Goal: Transaction & Acquisition: Purchase product/service

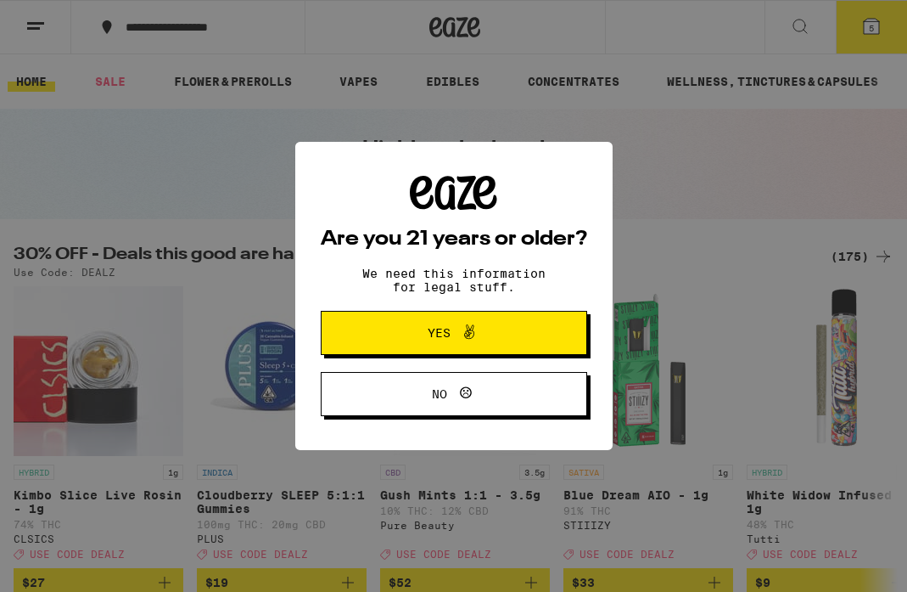
click at [402, 334] on span "Yes" at bounding box center [454, 333] width 129 height 22
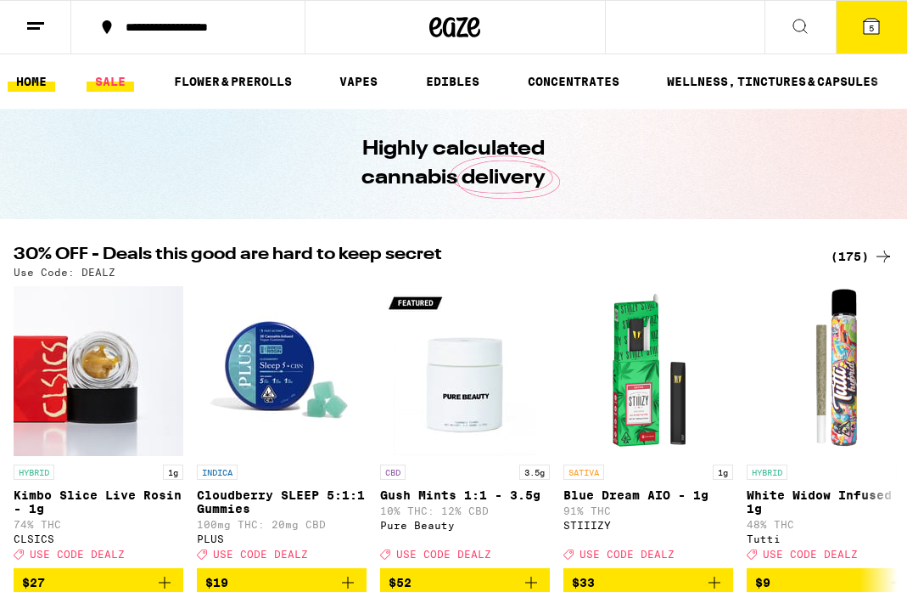
click at [107, 79] on link "SALE" at bounding box center [111, 81] width 48 height 20
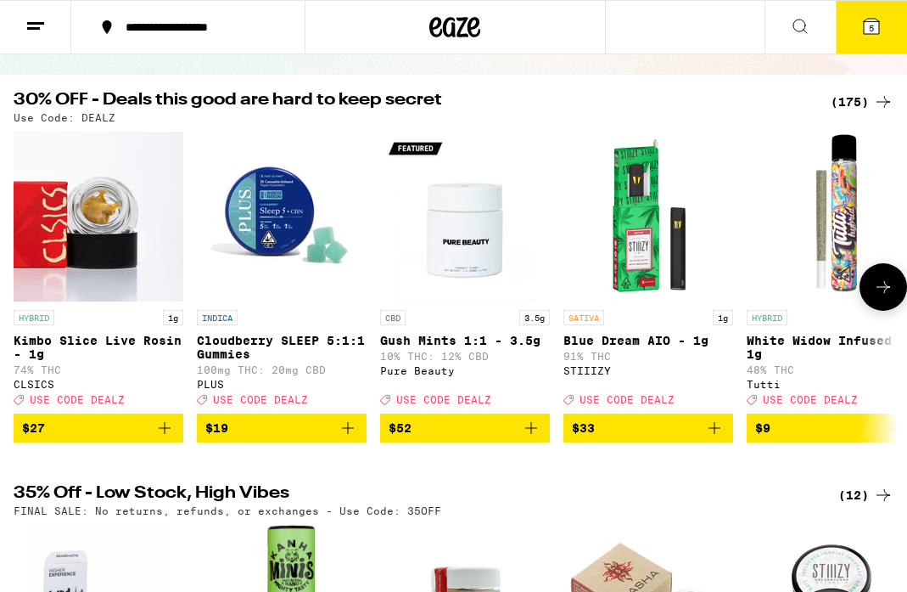
scroll to position [138, 0]
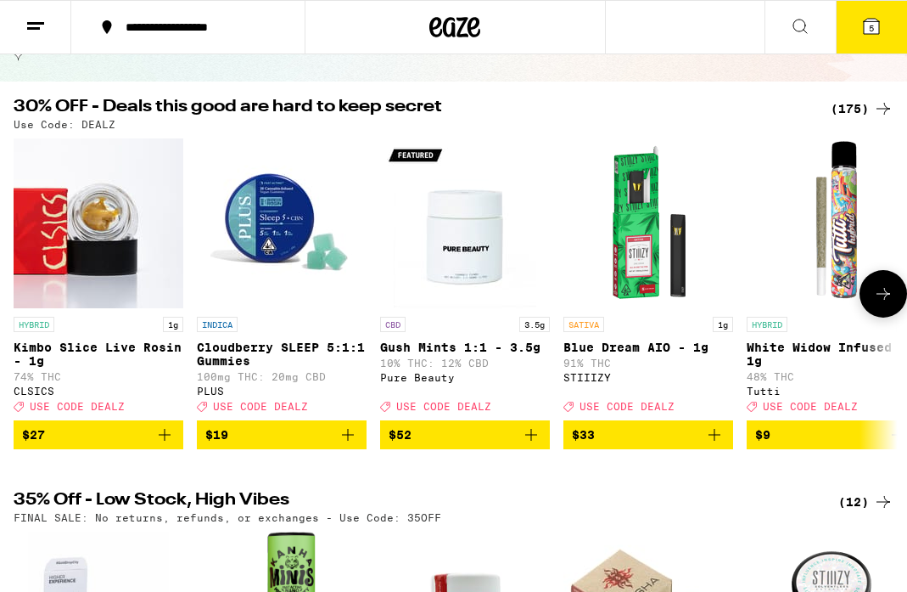
click at [879, 301] on icon at bounding box center [883, 294] width 20 height 20
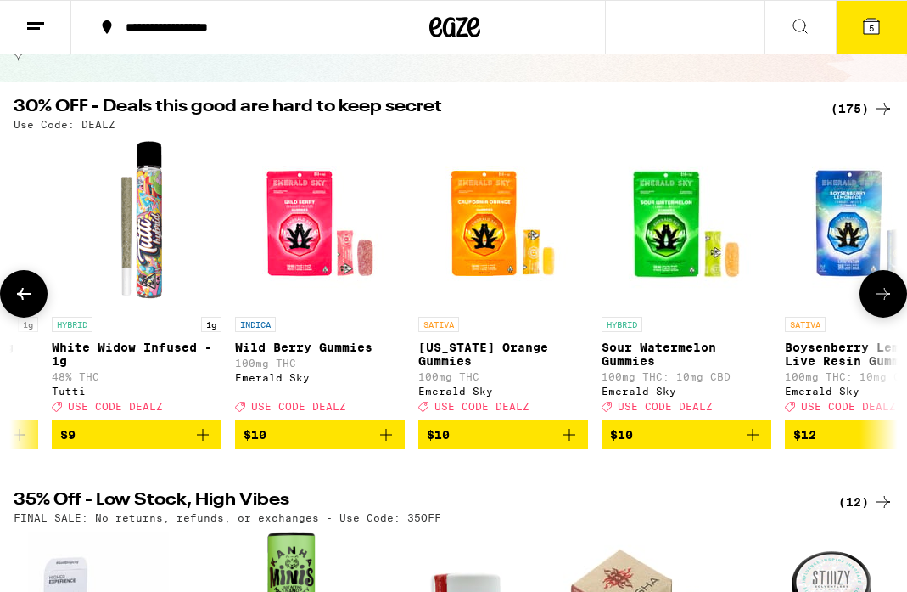
click at [879, 301] on icon at bounding box center [883, 294] width 20 height 20
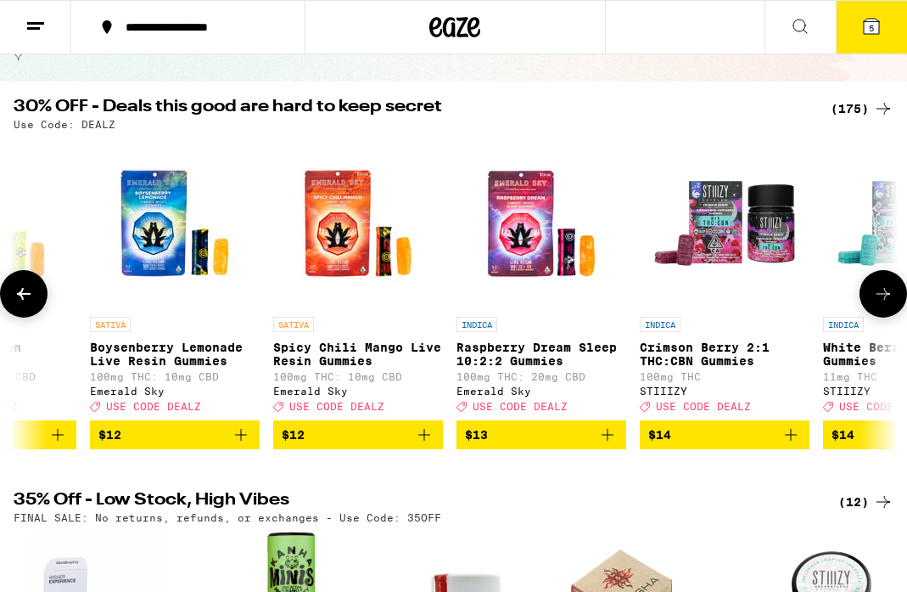
click at [879, 301] on icon at bounding box center [883, 294] width 20 height 20
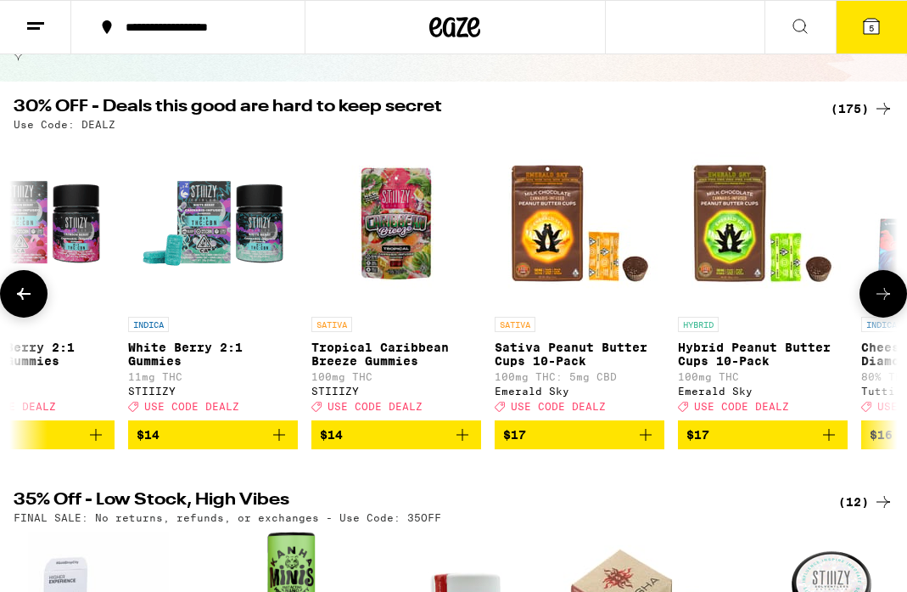
click at [879, 301] on icon at bounding box center [883, 294] width 20 height 20
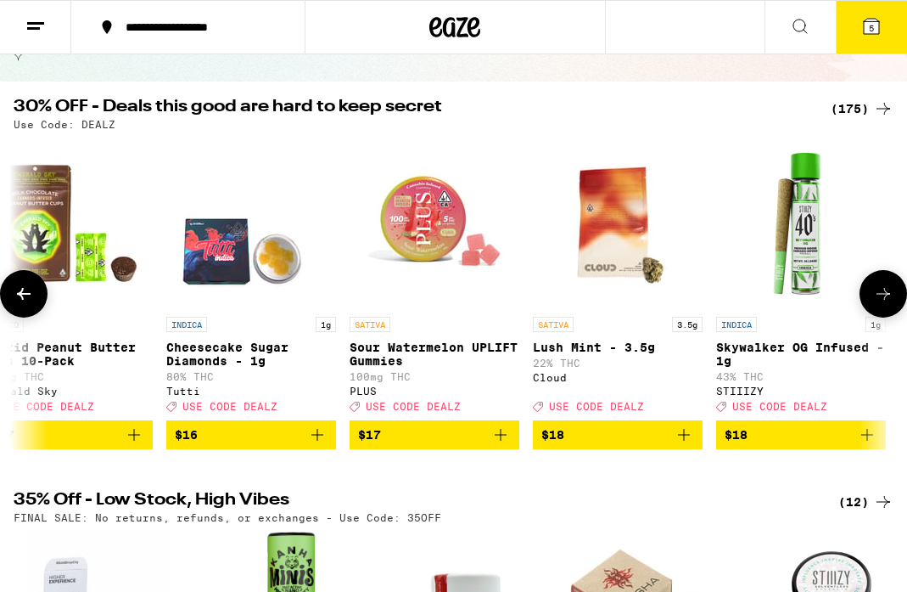
click at [879, 301] on icon at bounding box center [883, 294] width 20 height 20
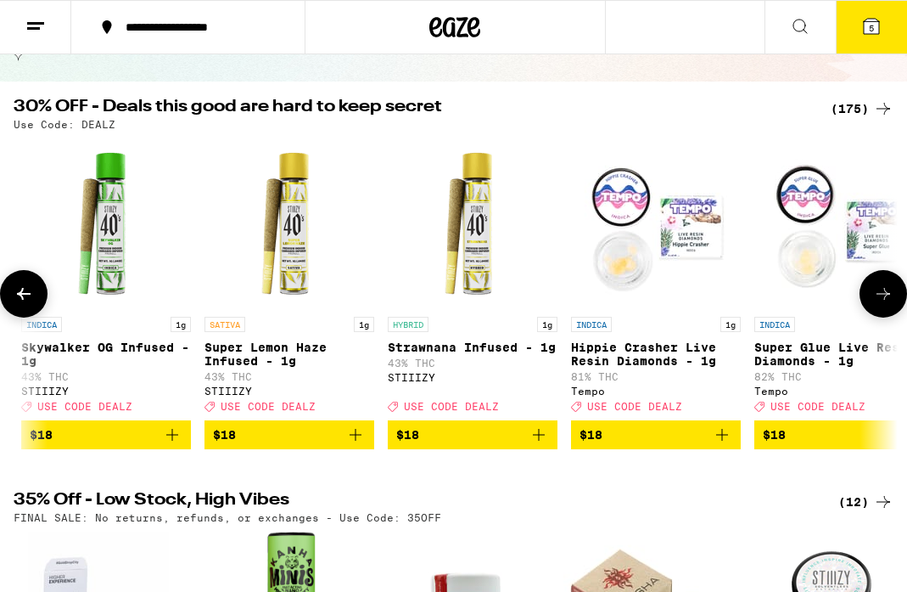
click at [879, 301] on icon at bounding box center [883, 294] width 20 height 20
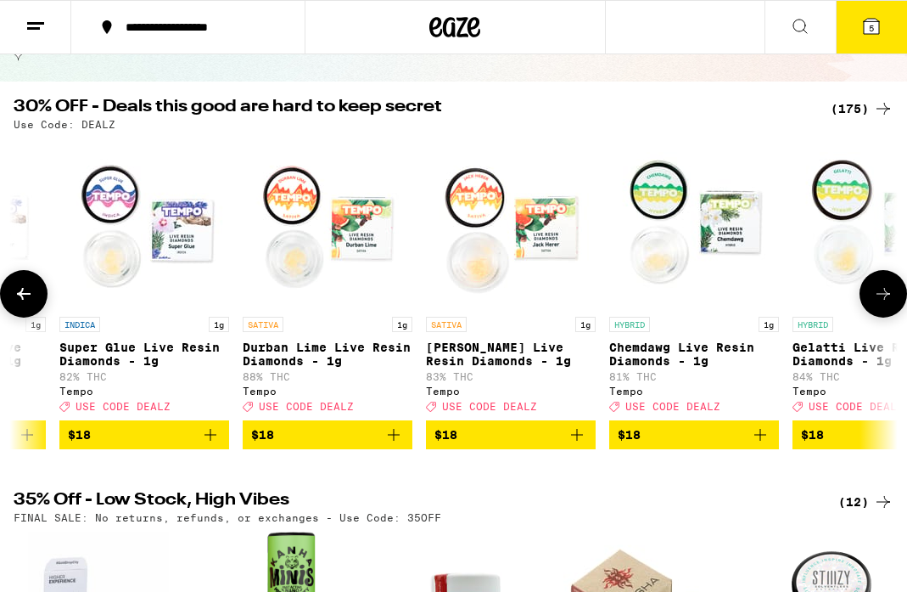
click at [879, 301] on icon at bounding box center [883, 294] width 20 height 20
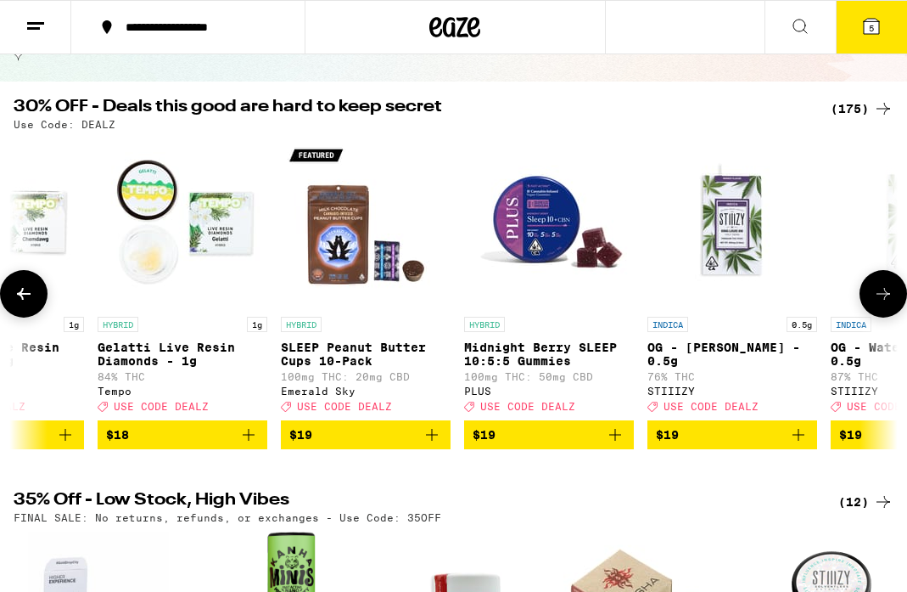
click at [879, 301] on icon at bounding box center [883, 294] width 20 height 20
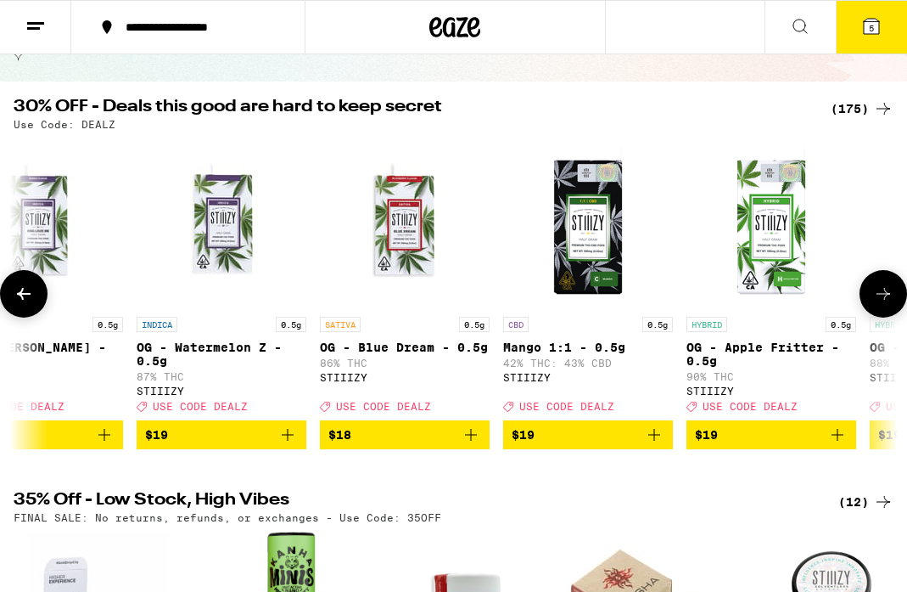
click at [879, 301] on icon at bounding box center [883, 294] width 20 height 20
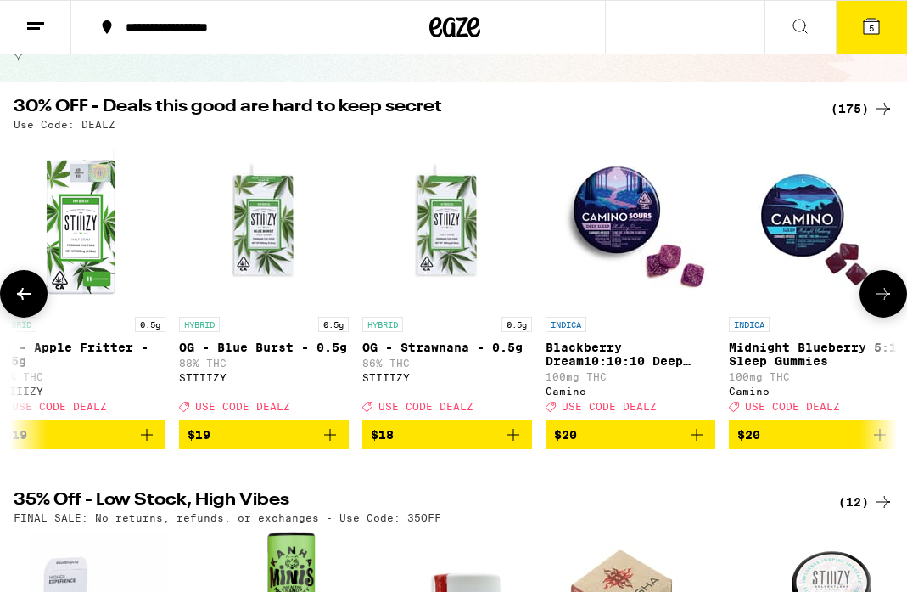
scroll to position [0, 6257]
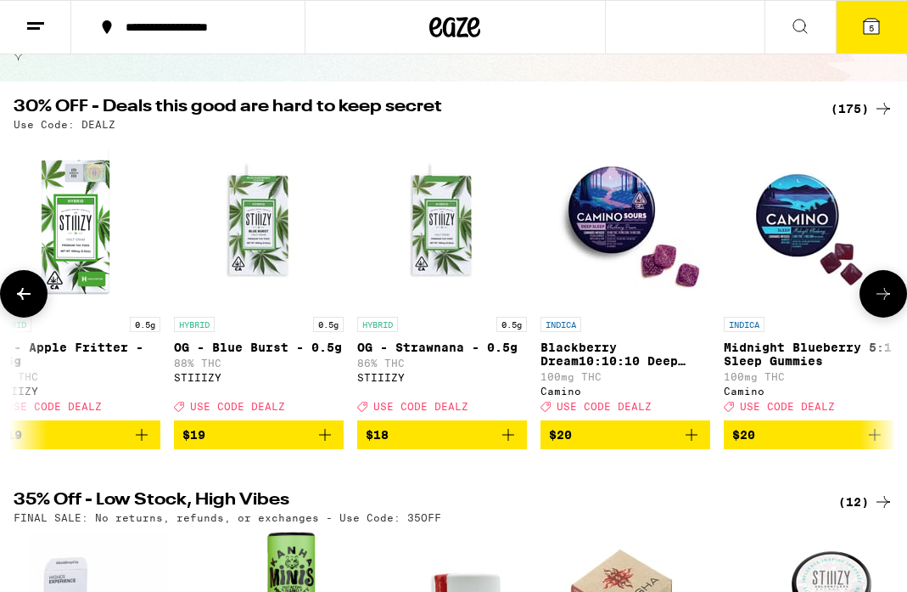
click at [879, 301] on icon at bounding box center [883, 294] width 20 height 20
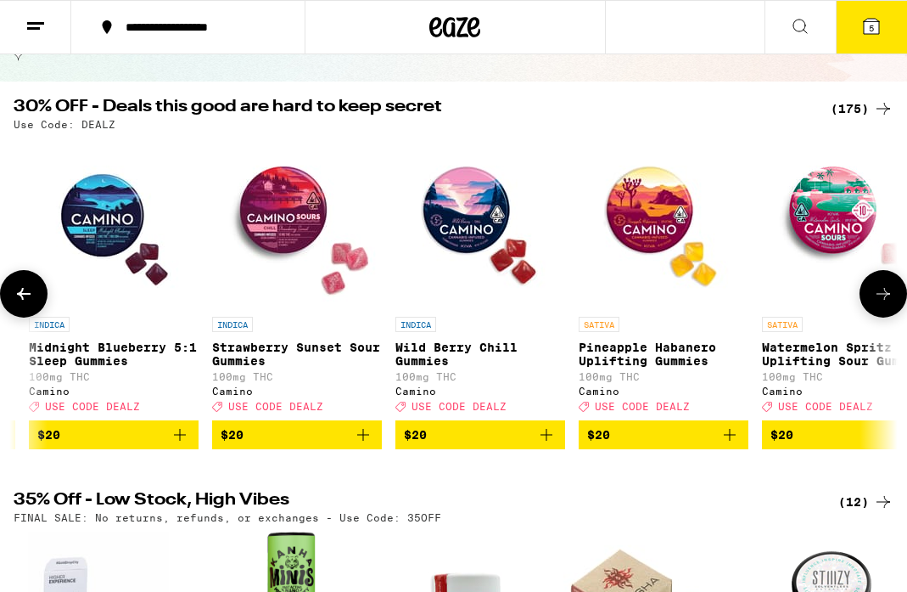
click at [879, 301] on icon at bounding box center [883, 294] width 20 height 20
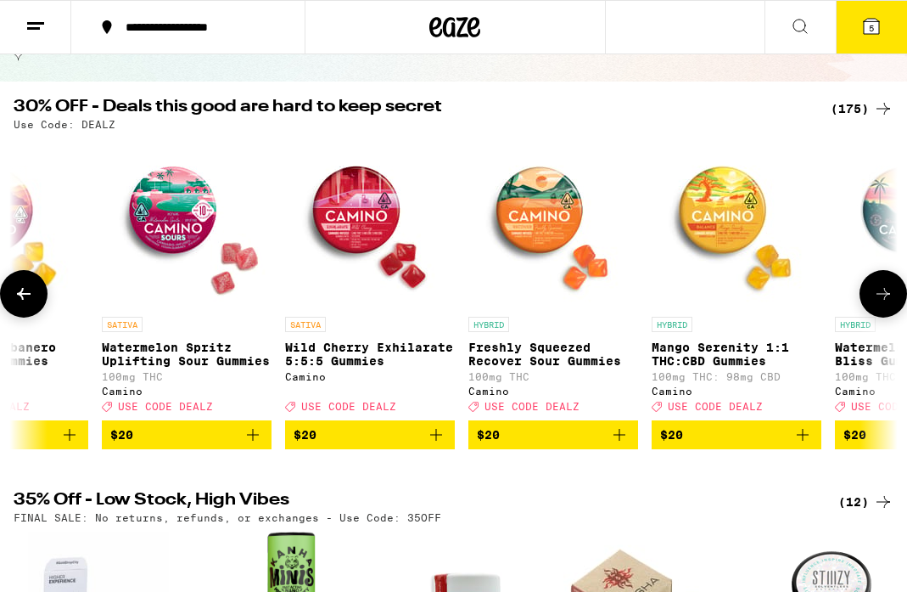
scroll to position [0, 7648]
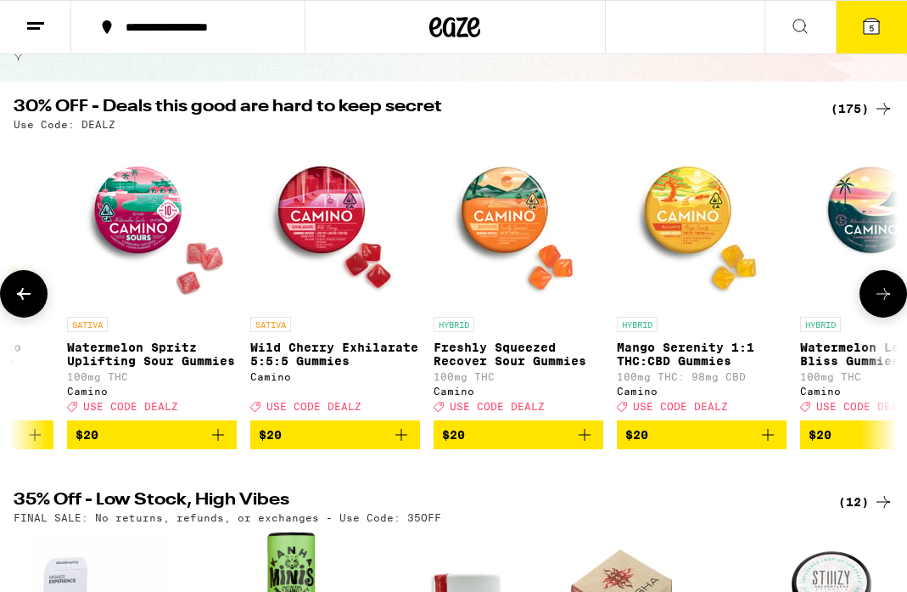
click at [879, 301] on icon at bounding box center [883, 294] width 20 height 20
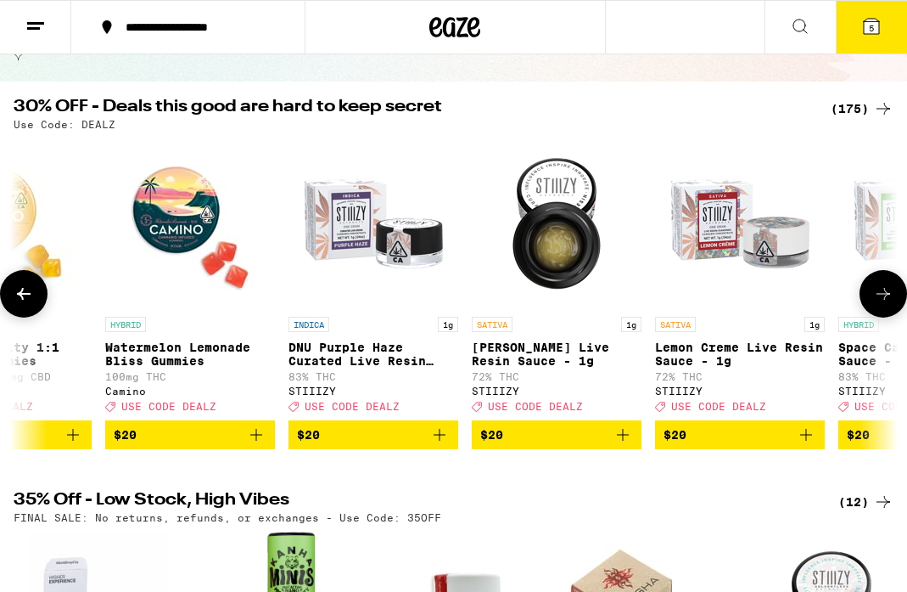
click at [879, 301] on icon at bounding box center [883, 294] width 20 height 20
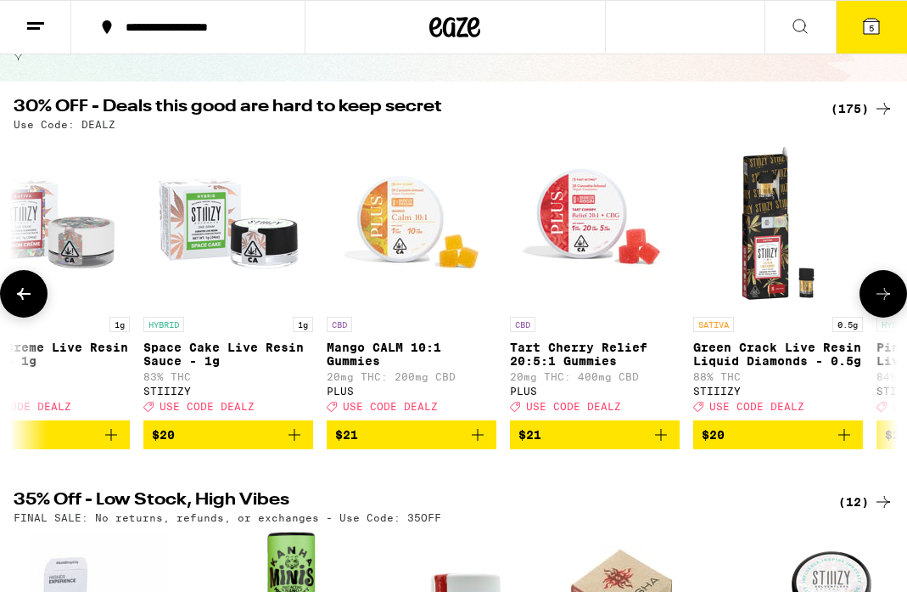
click at [879, 301] on icon at bounding box center [883, 294] width 20 height 20
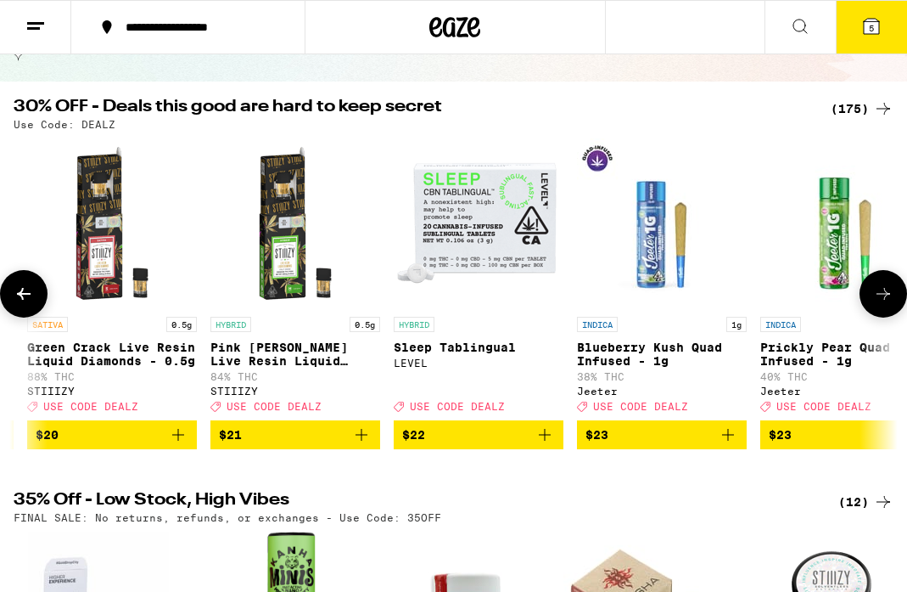
scroll to position [0, 9733]
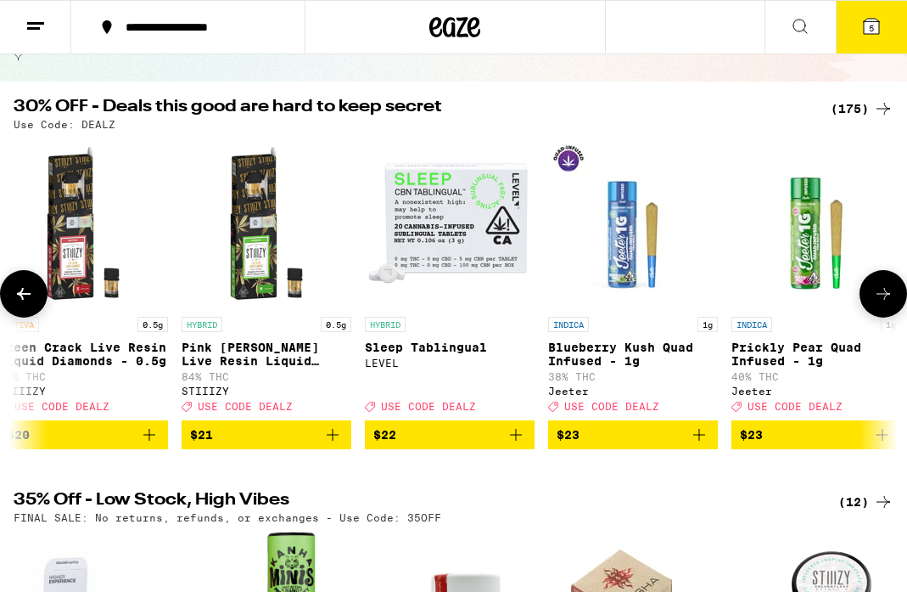
click at [879, 301] on icon at bounding box center [883, 294] width 20 height 20
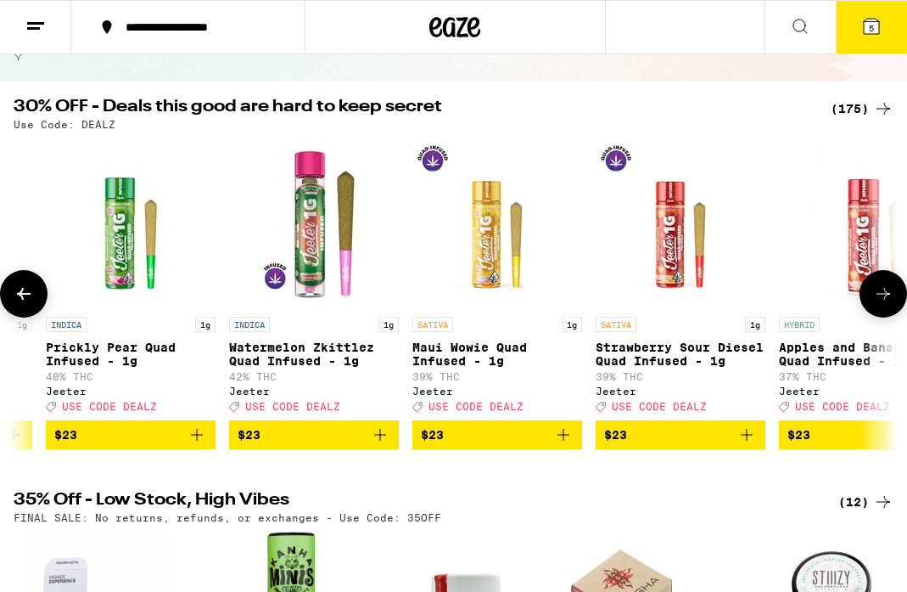
scroll to position [0, 10429]
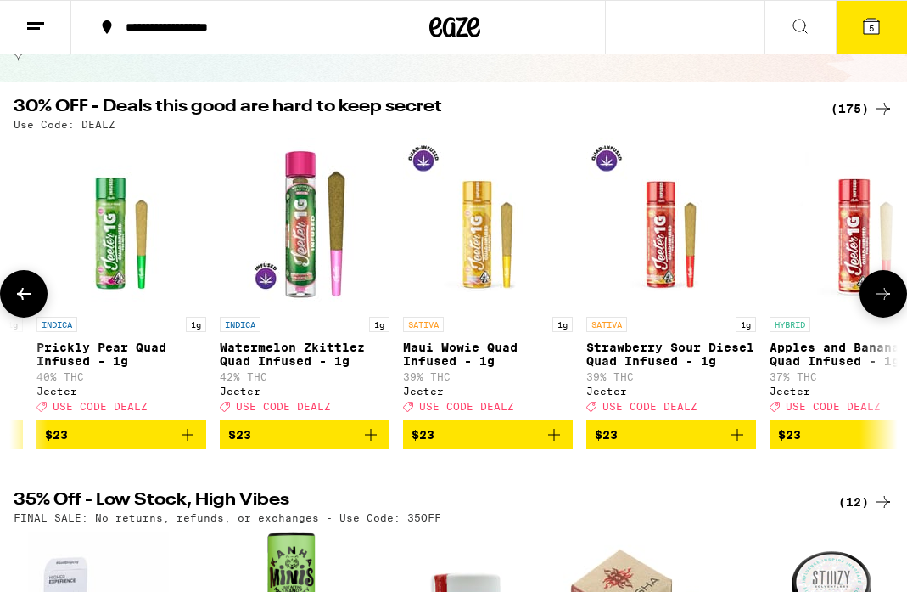
click at [879, 301] on icon at bounding box center [883, 294] width 20 height 20
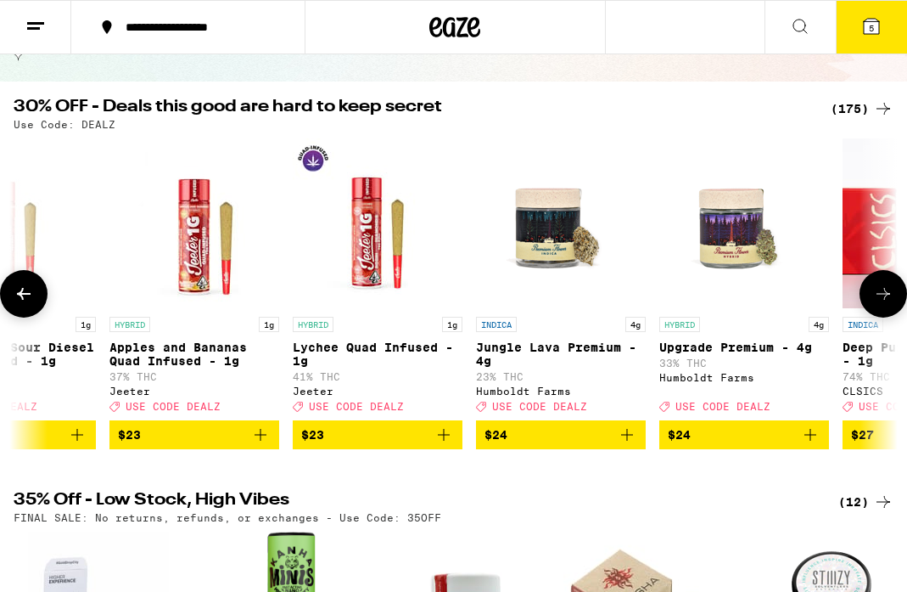
scroll to position [0, 11124]
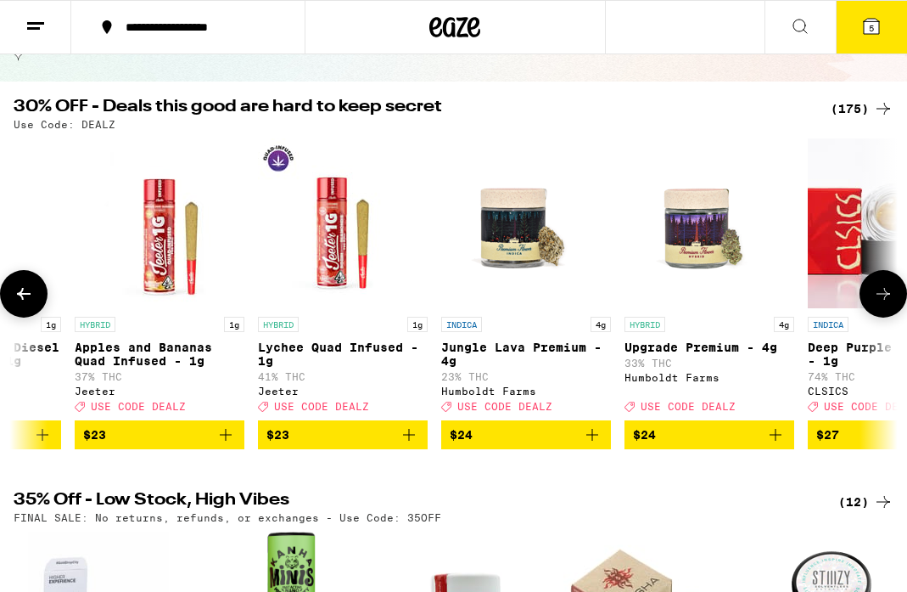
click at [879, 301] on icon at bounding box center [883, 294] width 20 height 20
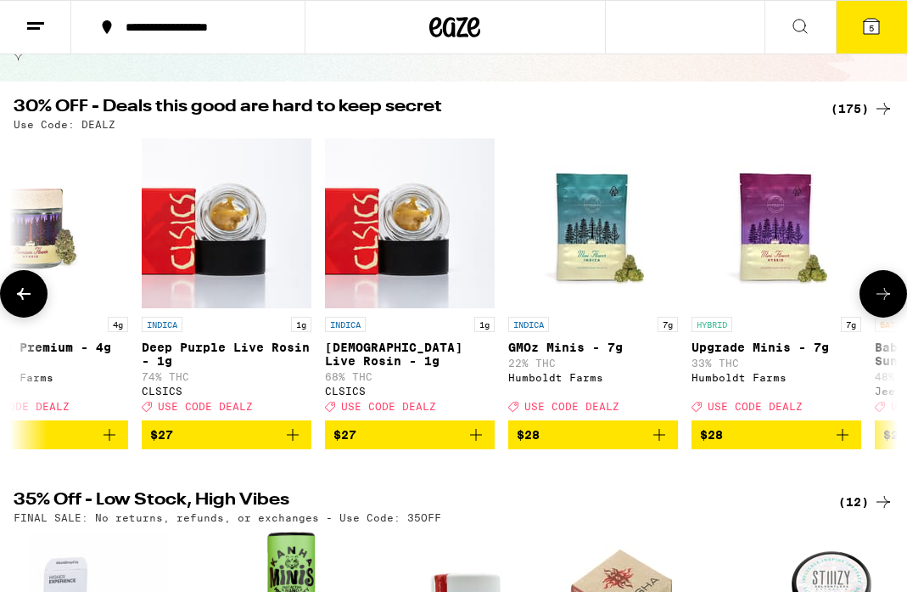
scroll to position [0, 11819]
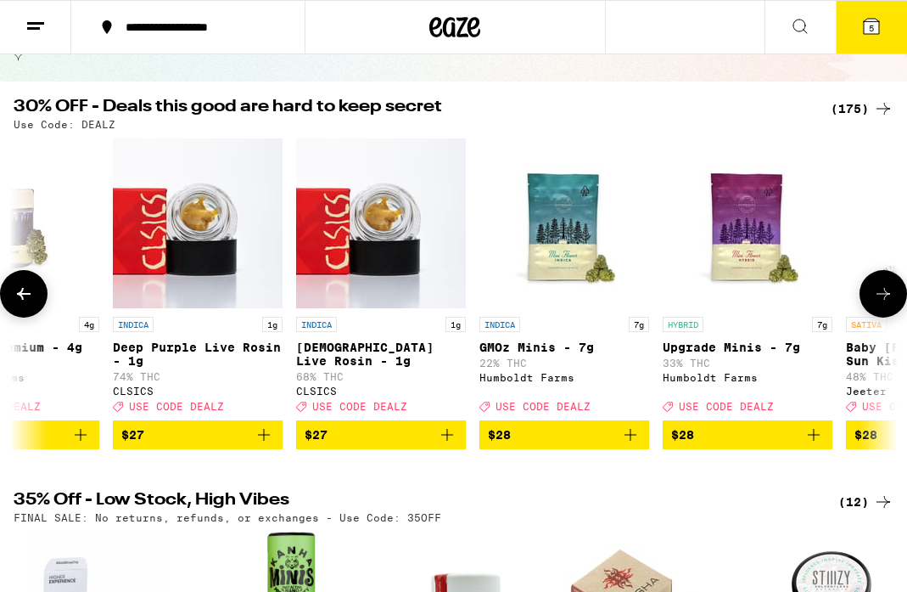
click at [22, 300] on icon at bounding box center [24, 294] width 20 height 20
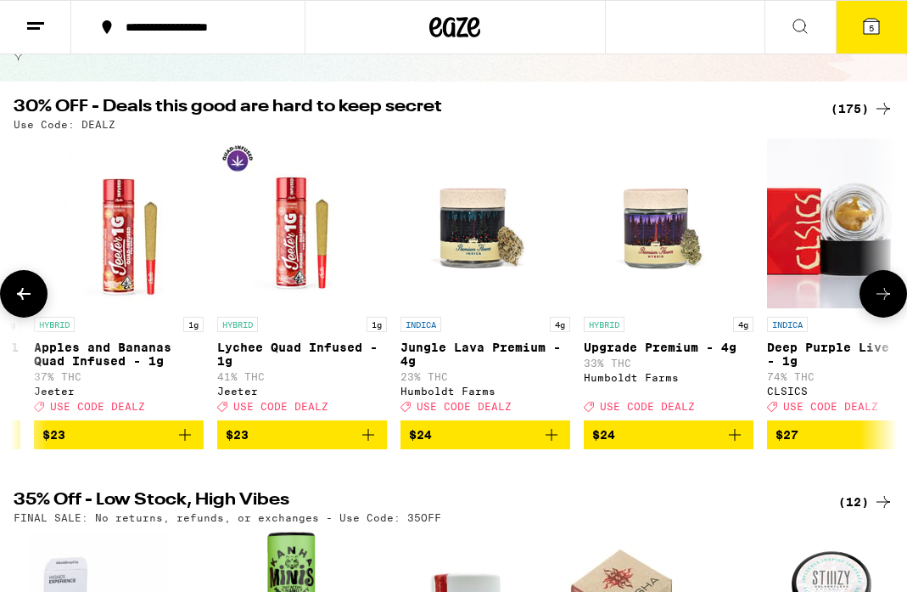
scroll to position [0, 11124]
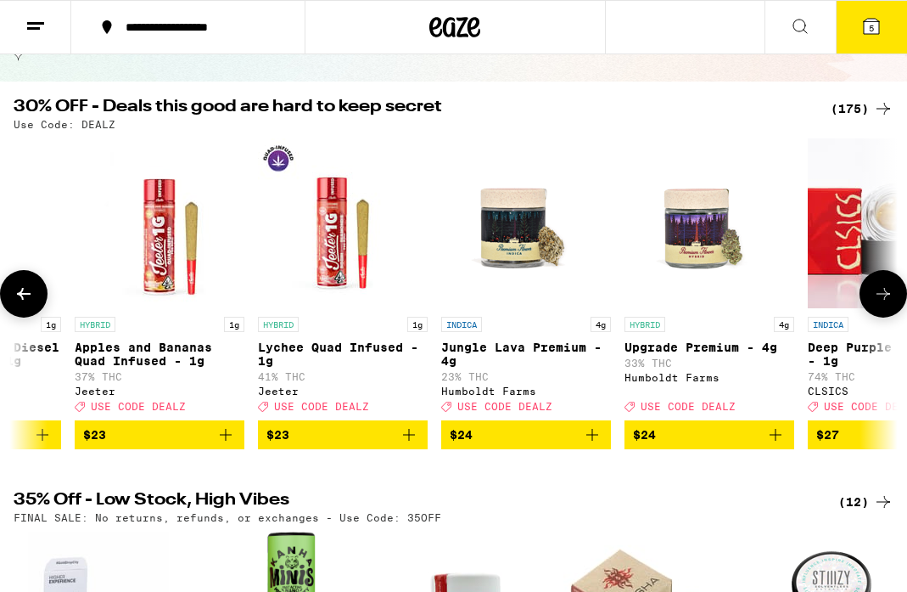
click at [887, 293] on icon at bounding box center [883, 294] width 20 height 20
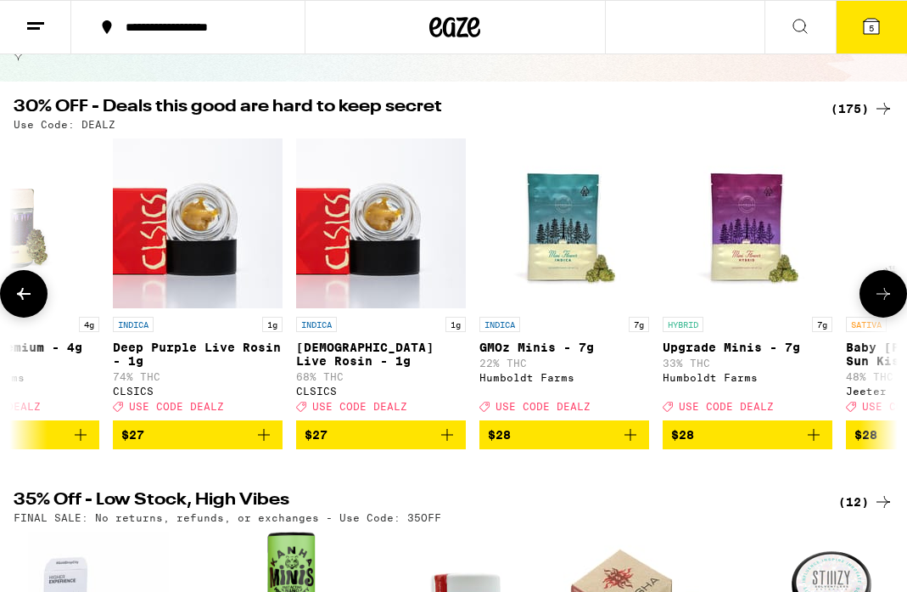
click at [887, 293] on icon at bounding box center [883, 294] width 20 height 20
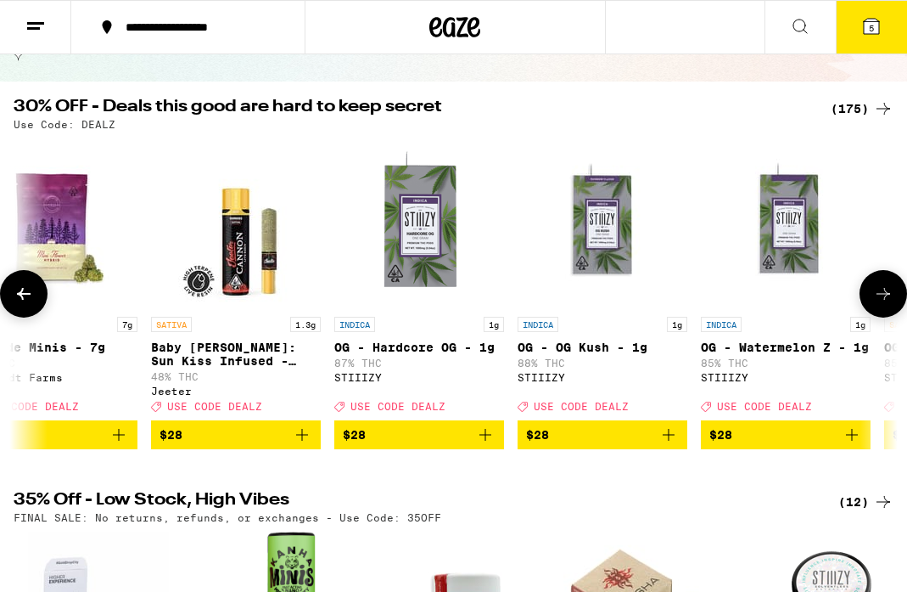
click at [887, 293] on icon at bounding box center [883, 294] width 20 height 20
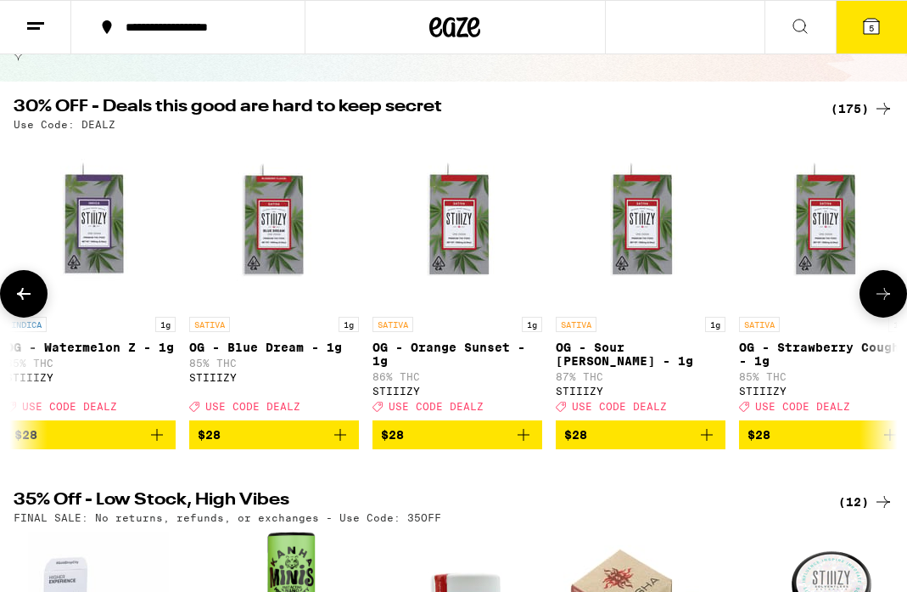
click at [887, 293] on icon at bounding box center [883, 294] width 20 height 20
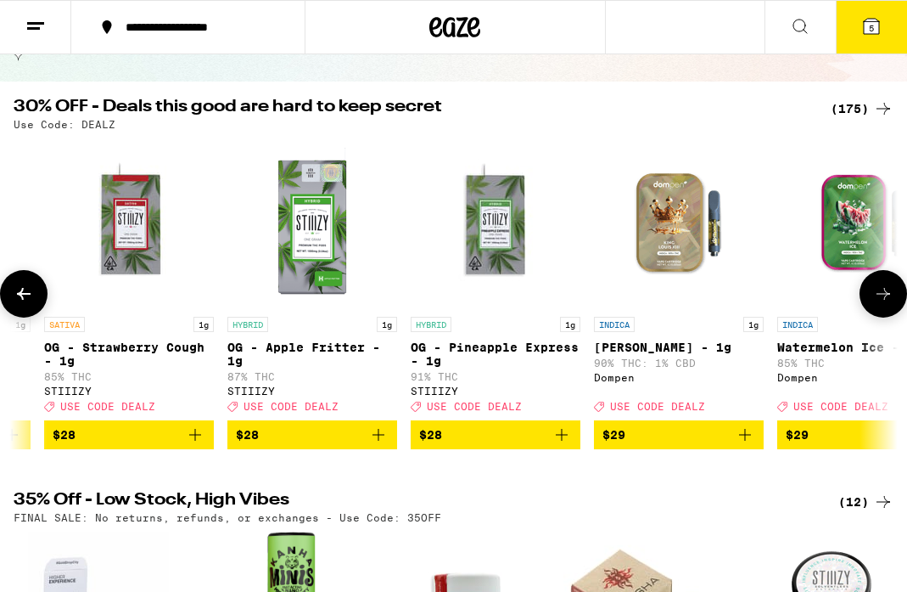
click at [887, 293] on icon at bounding box center [883, 294] width 20 height 20
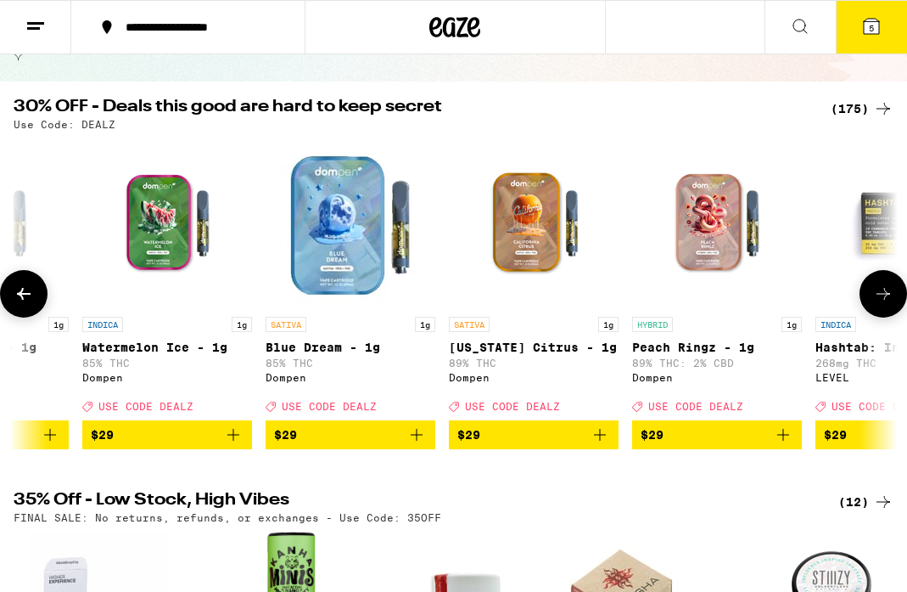
click at [887, 293] on icon at bounding box center [883, 294] width 20 height 20
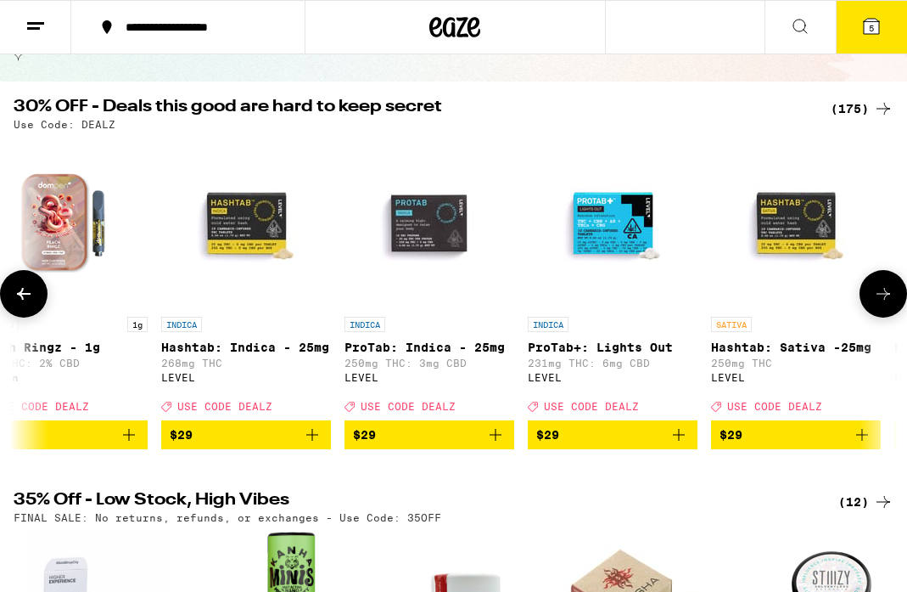
scroll to position [0, 15295]
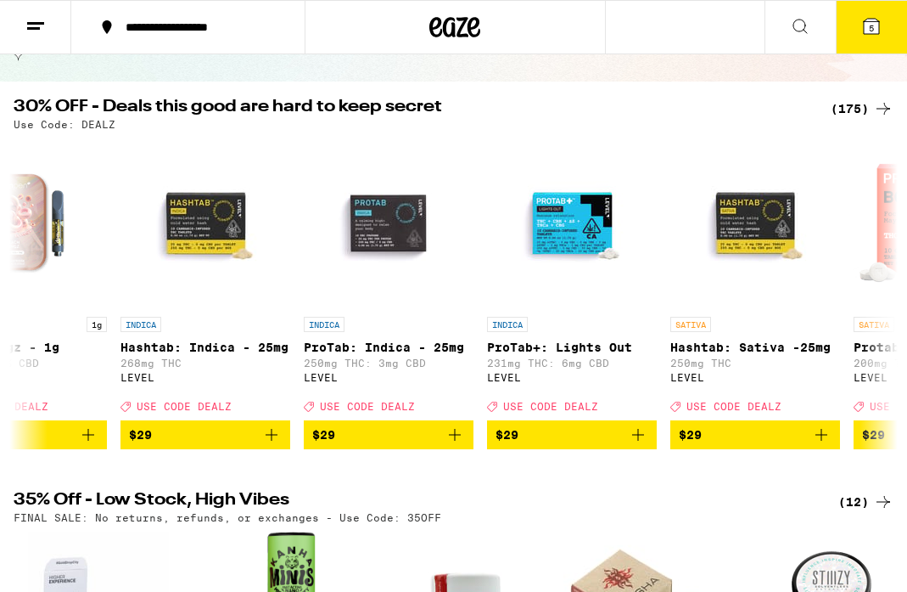
click at [872, 25] on span "5" at bounding box center [871, 28] width 5 height 10
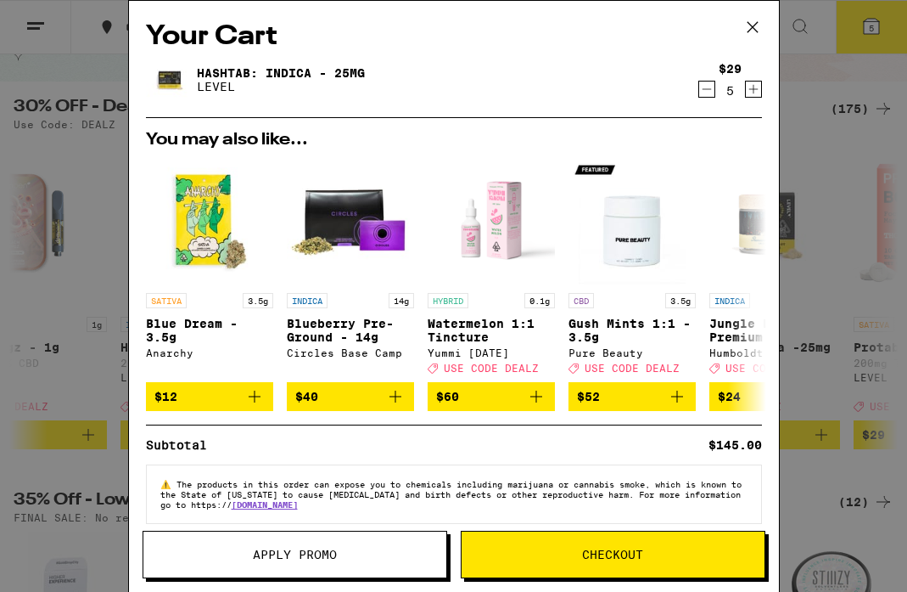
click at [751, 25] on icon at bounding box center [752, 27] width 10 height 10
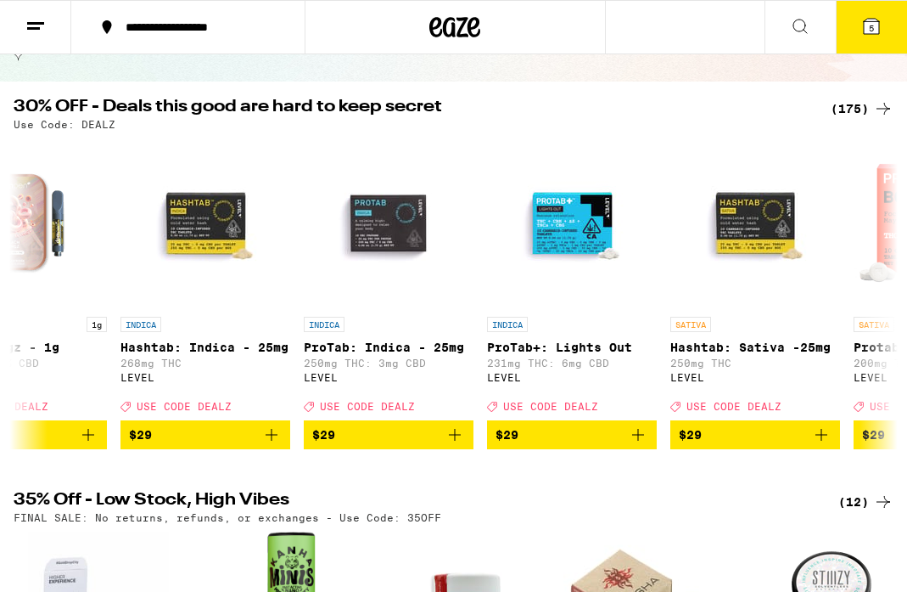
click at [796, 25] on icon at bounding box center [800, 26] width 20 height 20
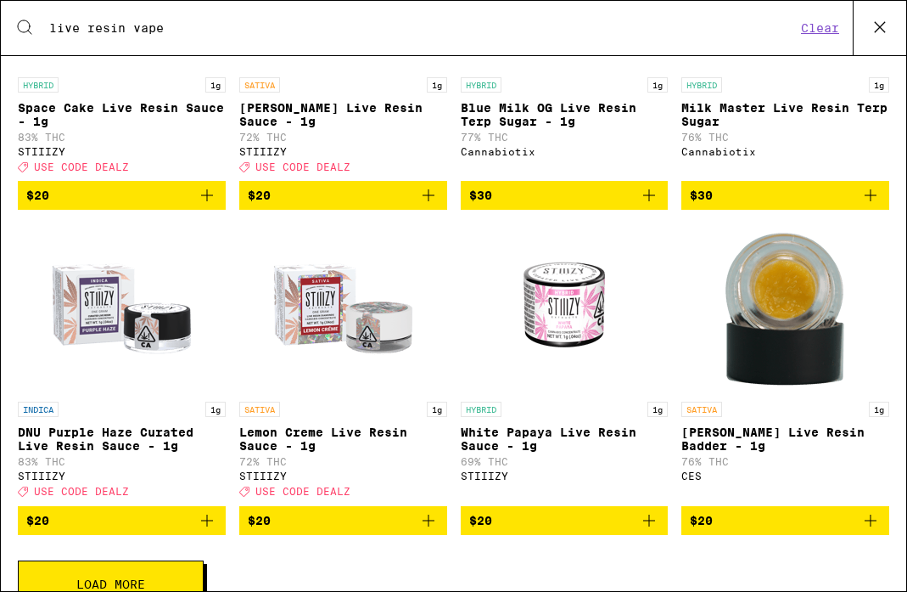
scroll to position [204, 0]
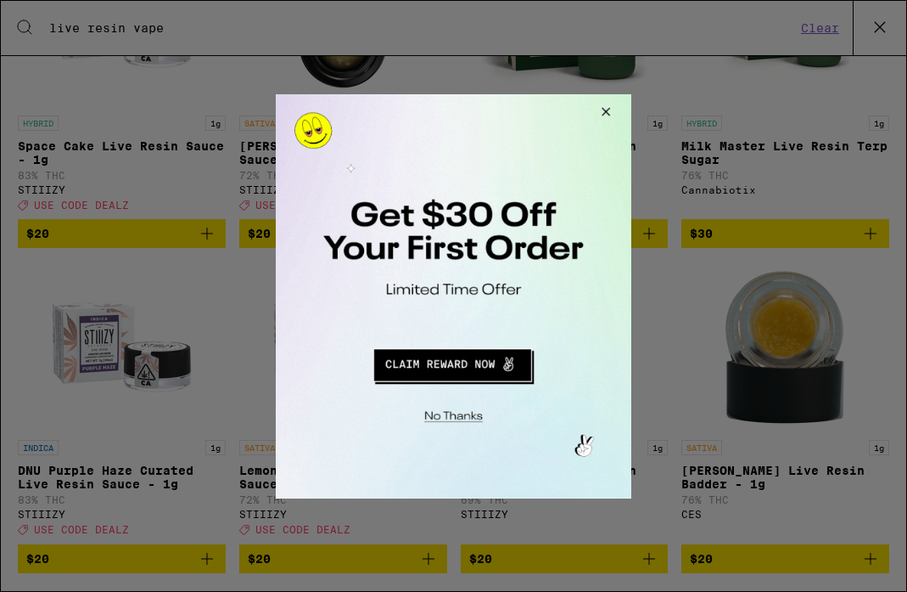
click at [606, 110] on button "Close Modal" at bounding box center [604, 113] width 46 height 41
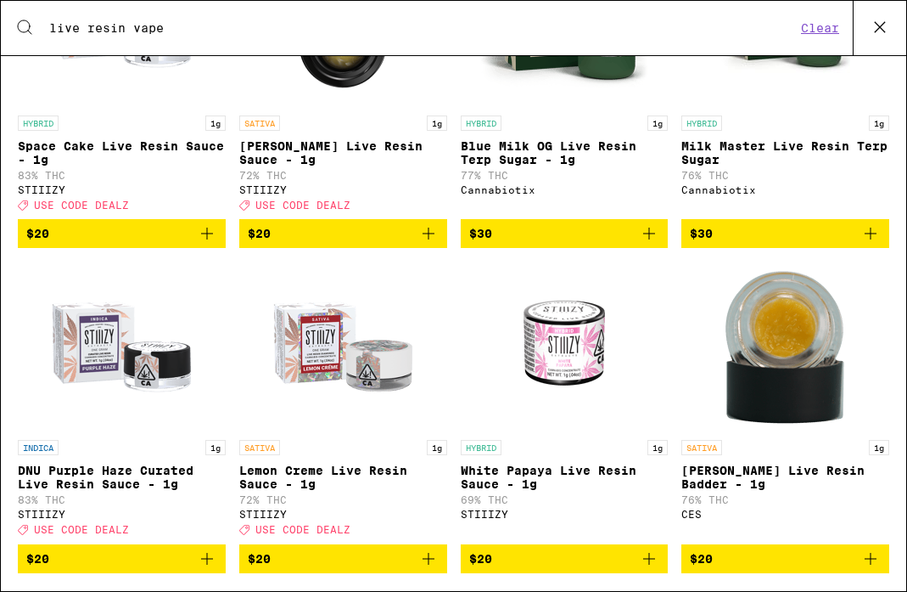
drag, startPoint x: 125, startPoint y: 28, endPoint x: 47, endPoint y: 2, distance: 82.4
click at [47, 2] on div "Search for Products live resin vape Clear" at bounding box center [454, 28] width 906 height 54
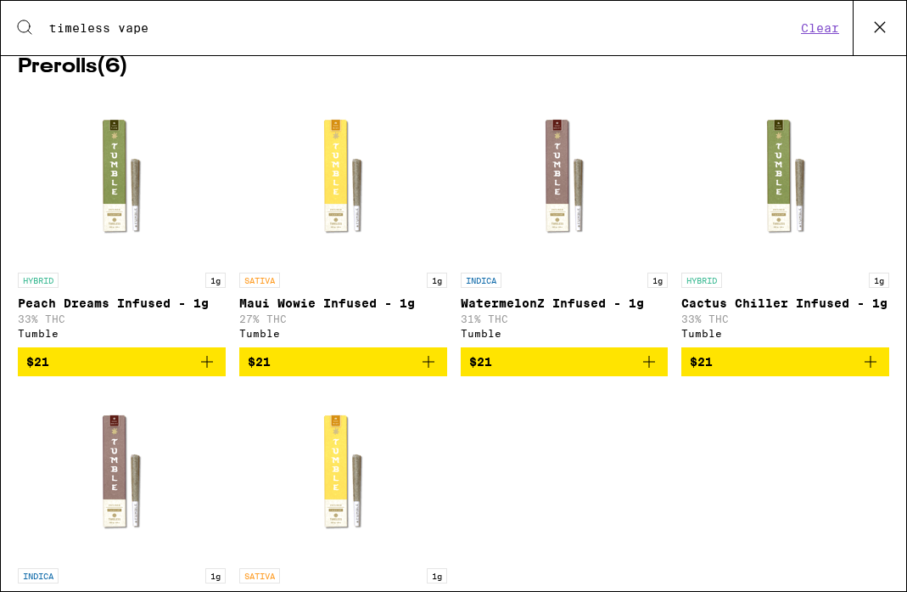
scroll to position [0, 0]
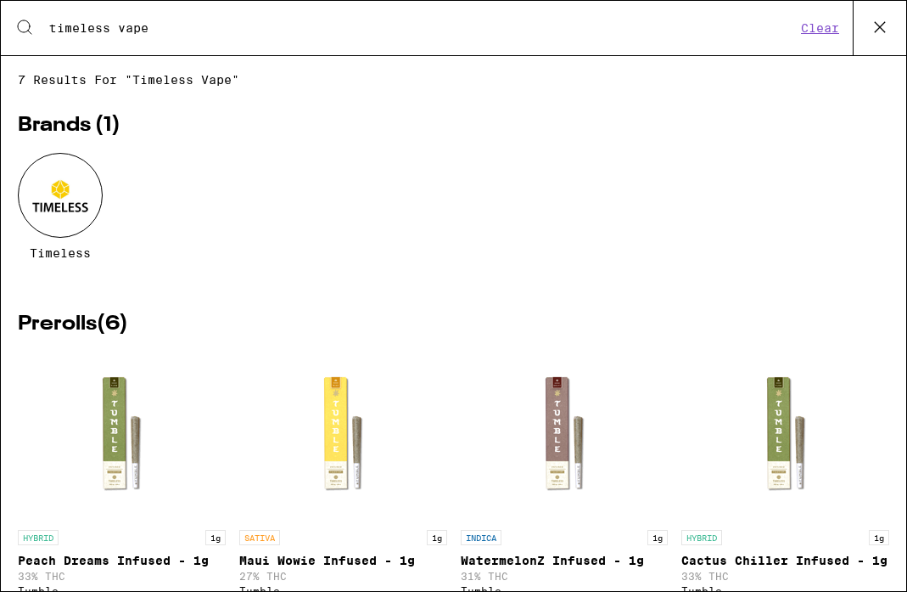
click at [171, 37] on div "Search for Products timeless vape Clear" at bounding box center [454, 28] width 906 height 54
click at [154, 27] on input "timeless vape" at bounding box center [422, 27] width 748 height 15
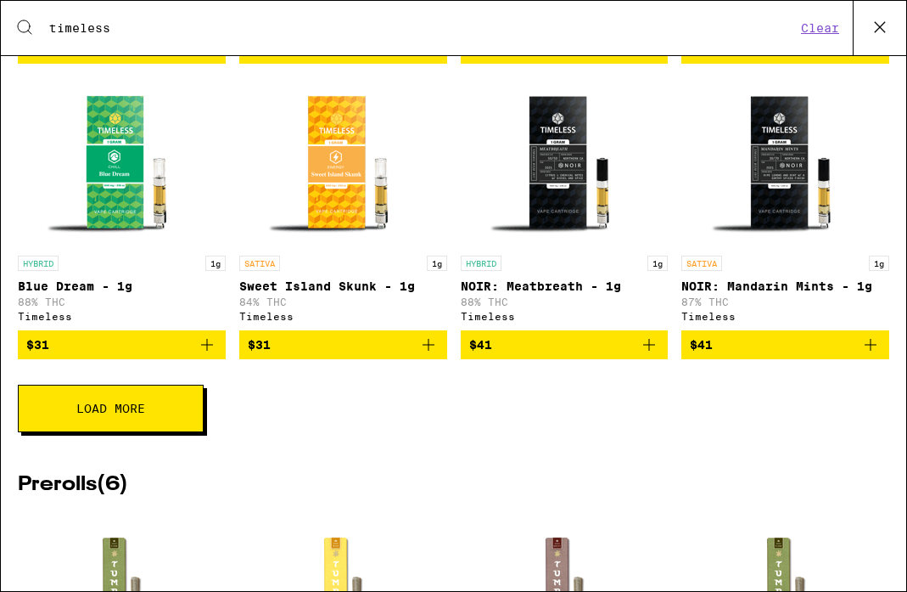
scroll to position [596, 0]
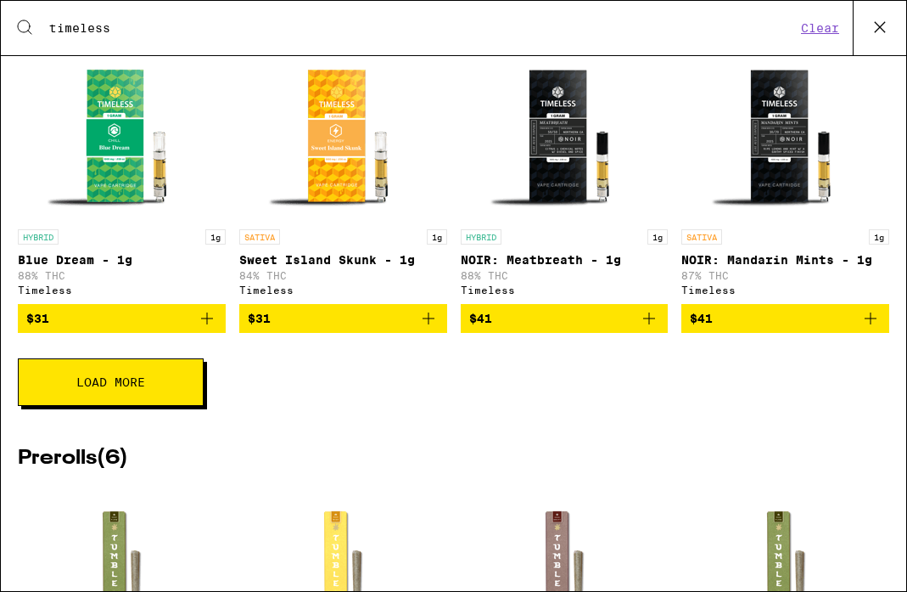
type input "timeless"
click at [108, 388] on span "Load More" at bounding box center [110, 382] width 69 height 12
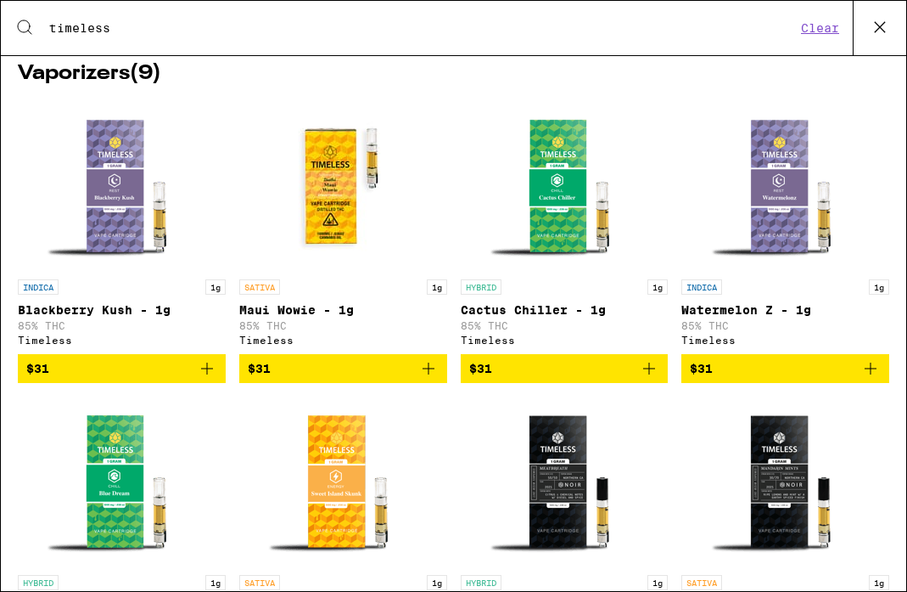
scroll to position [248, 0]
